Goal: Book appointment/travel/reservation

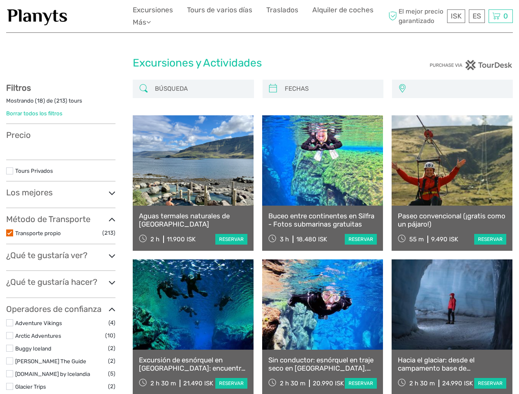
select select
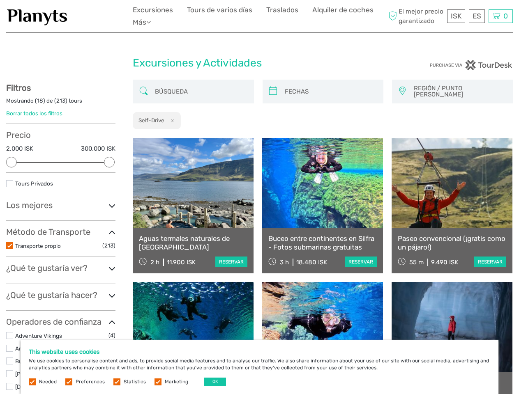
click at [259, 16] on ul "Excursiones Tours de varios días Traslados Alquiler de coches Más Comida & Bebi…" at bounding box center [260, 16] width 254 height 24
click at [143, 22] on link "Más" at bounding box center [142, 22] width 18 height 12
click at [151, 22] on icon at bounding box center [148, 21] width 5 height 7
click at [456, 16] on span "ISK" at bounding box center [456, 16] width 11 height 8
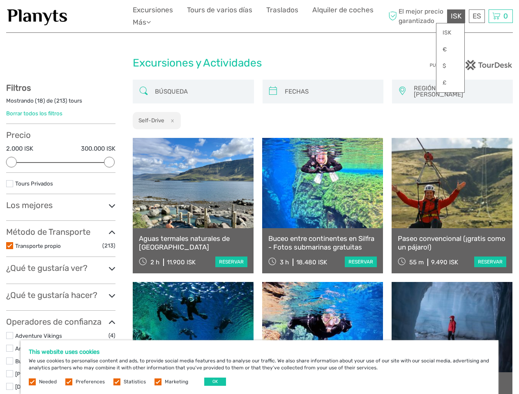
click at [477, 16] on div "ES English Español Deutsch" at bounding box center [477, 16] width 16 height 14
click at [501, 16] on div "0 Items Total 0 ISK Proceder al pago La cesta de la compra está vacía." at bounding box center [501, 16] width 24 height 14
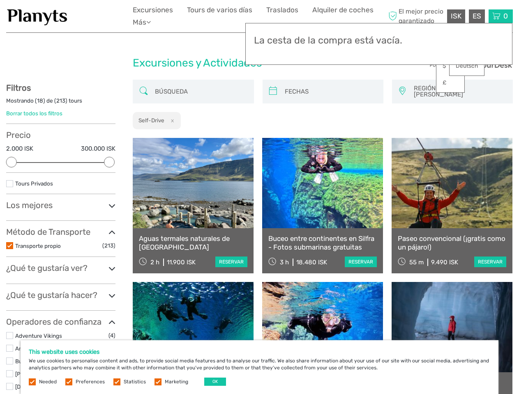
click at [12, 162] on div at bounding box center [11, 162] width 11 height 11
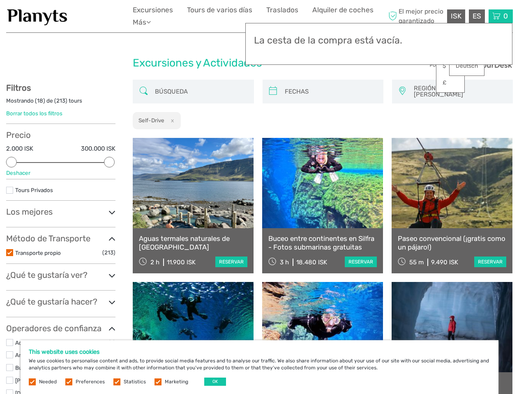
click at [109, 162] on div "Filtros Mostrando ( 18 ) de ( 213 ) tours Borrar todos los filtros Precio 2.000…" at bounding box center [60, 336] width 109 height 506
click at [273, 138] on link at bounding box center [322, 183] width 121 height 90
